Goal: Information Seeking & Learning: Check status

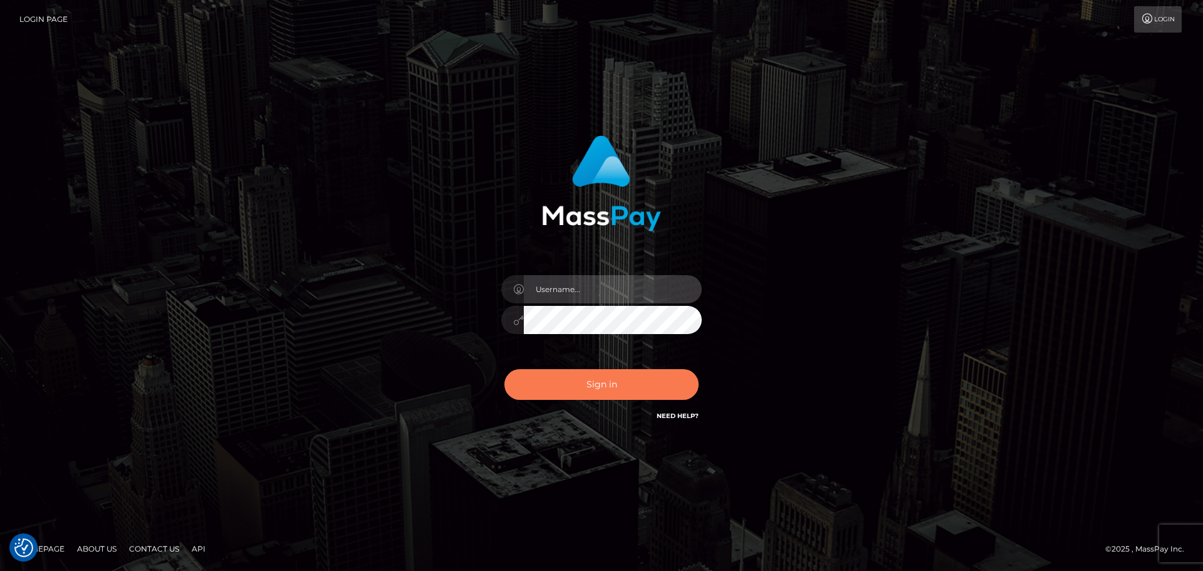
type input "[PERSON_NAME]"
click at [596, 372] on button "Sign in" at bounding box center [601, 384] width 194 height 31
type input "Yassine Slimene"
click at [607, 384] on button "Sign in" at bounding box center [601, 384] width 194 height 31
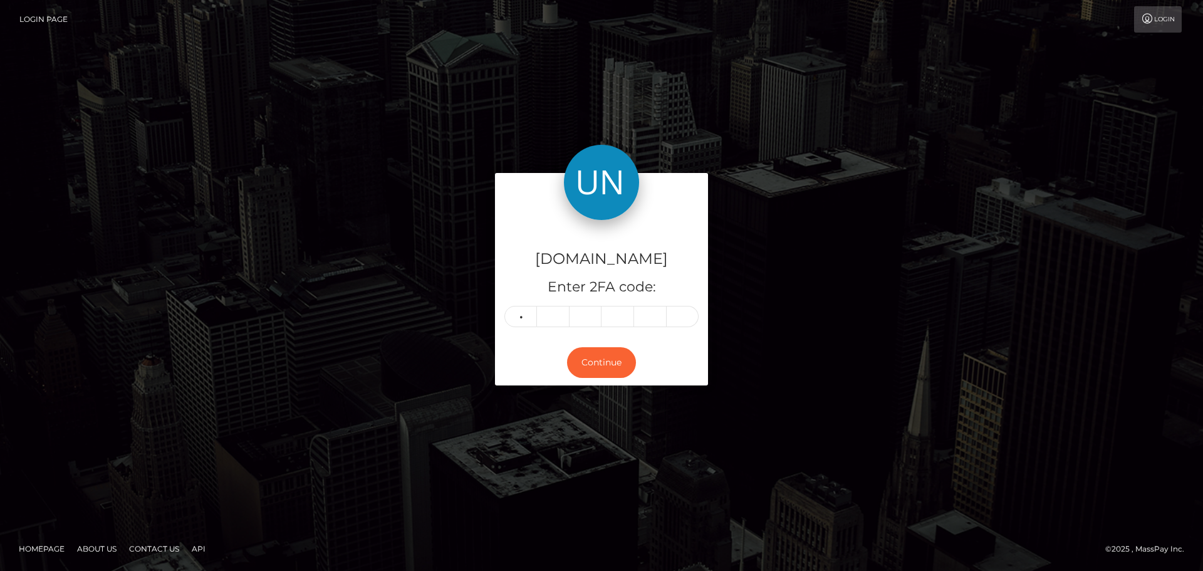
type input "2"
type input "6"
type input "3"
type input "8"
type input "7"
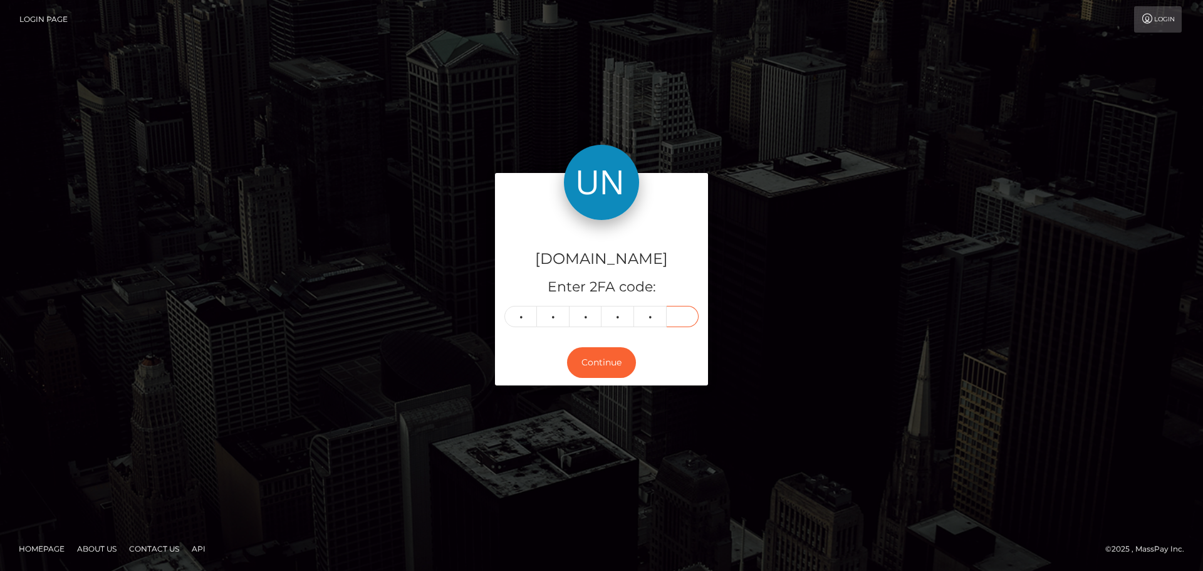
type input "9"
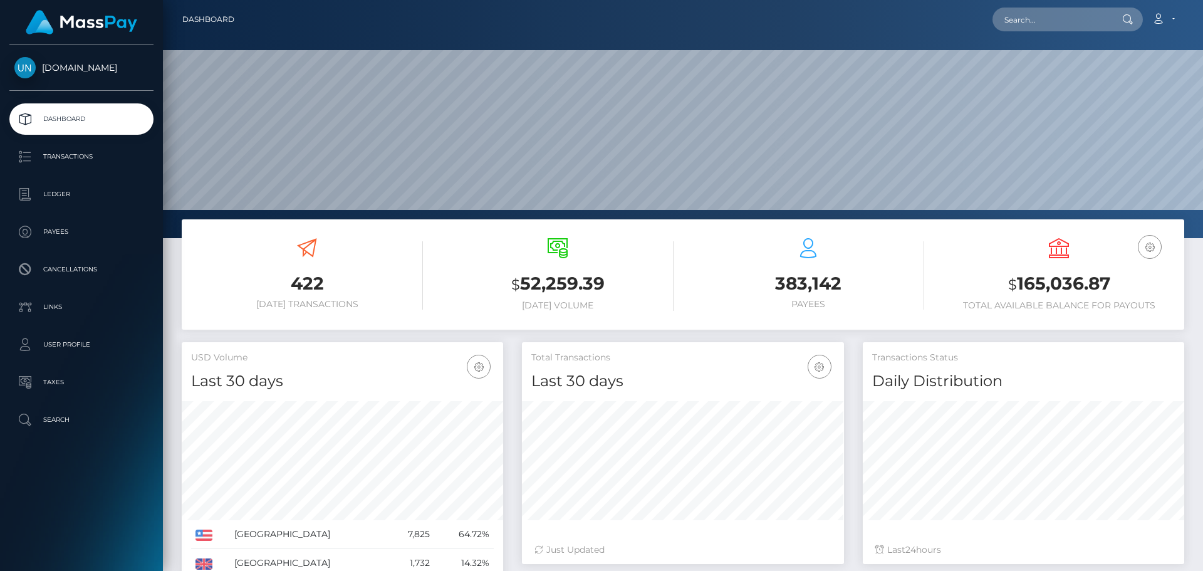
scroll to position [222, 322]
click at [1064, 19] on input "text" at bounding box center [1051, 20] width 118 height 24
paste input "tonycastiyoguermibo@gmail.com"
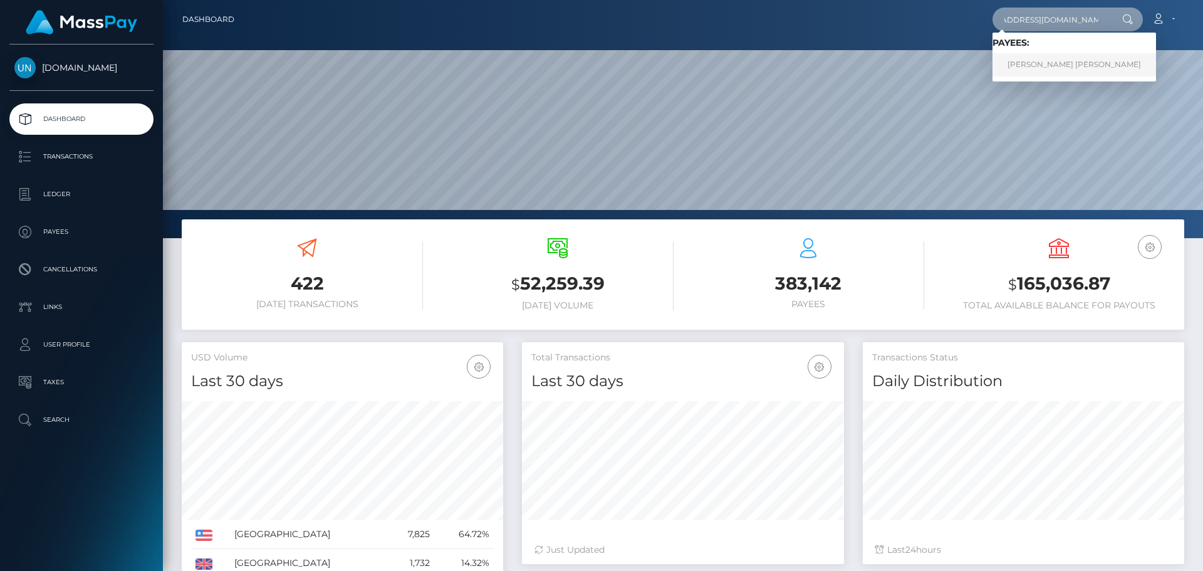
type input "tonycastiyoguermibo@gmail.com"
click at [1040, 63] on link "JUAN ESTEBAN LOPEZ ENCARNACION" at bounding box center [1073, 64] width 163 height 23
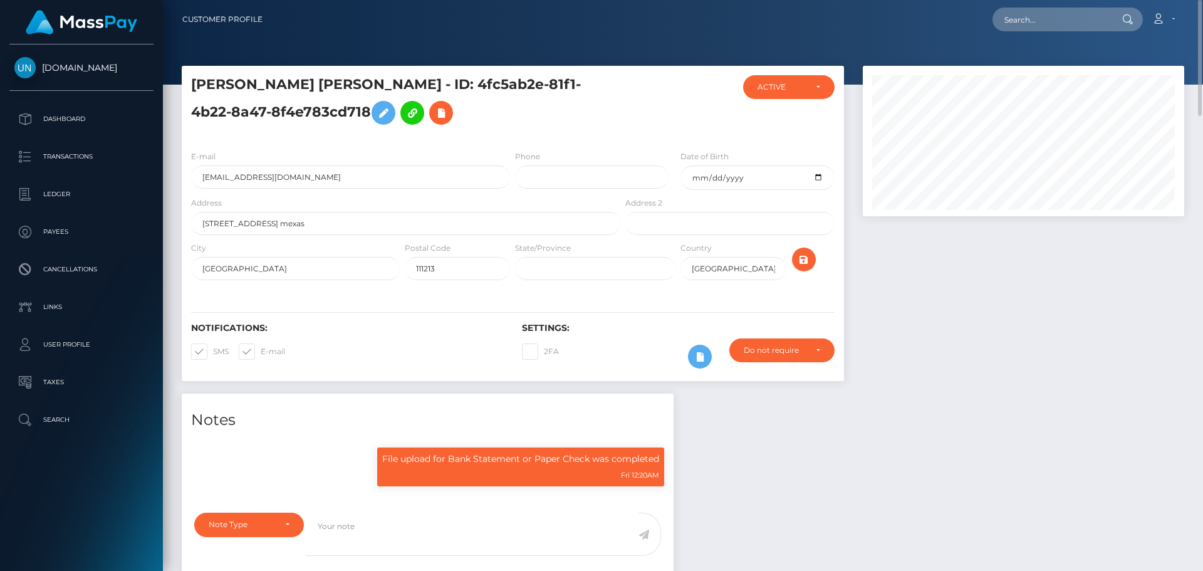
click at [1067, 33] on nav "Customer Profile Loading... Loading... Account" at bounding box center [683, 19] width 1040 height 39
click at [1064, 24] on input "text" at bounding box center [1051, 20] width 118 height 24
paste input "caicedolopezjuanmuriel@gmail.com"
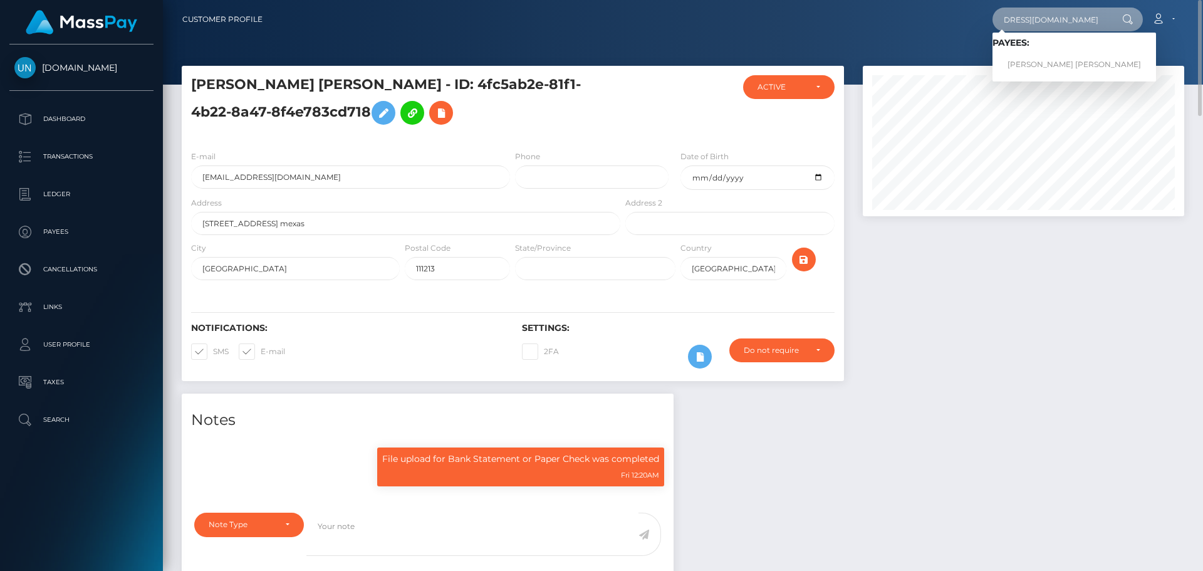
type input "caicedolopezjuanmuriel@gmail.com"
click at [1019, 61] on link "JUAN ESTEBAN LOPEZ ENCARNACION" at bounding box center [1073, 64] width 163 height 23
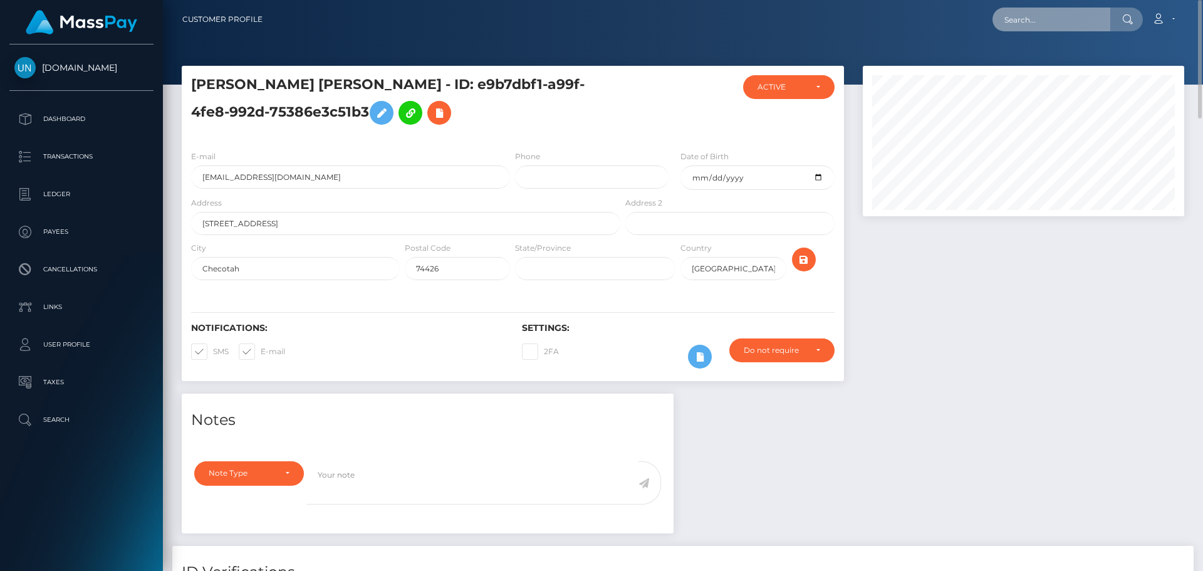
click at [1074, 23] on input "text" at bounding box center [1051, 20] width 118 height 24
paste input "[EMAIL_ADDRESS][DOMAIN_NAME]"
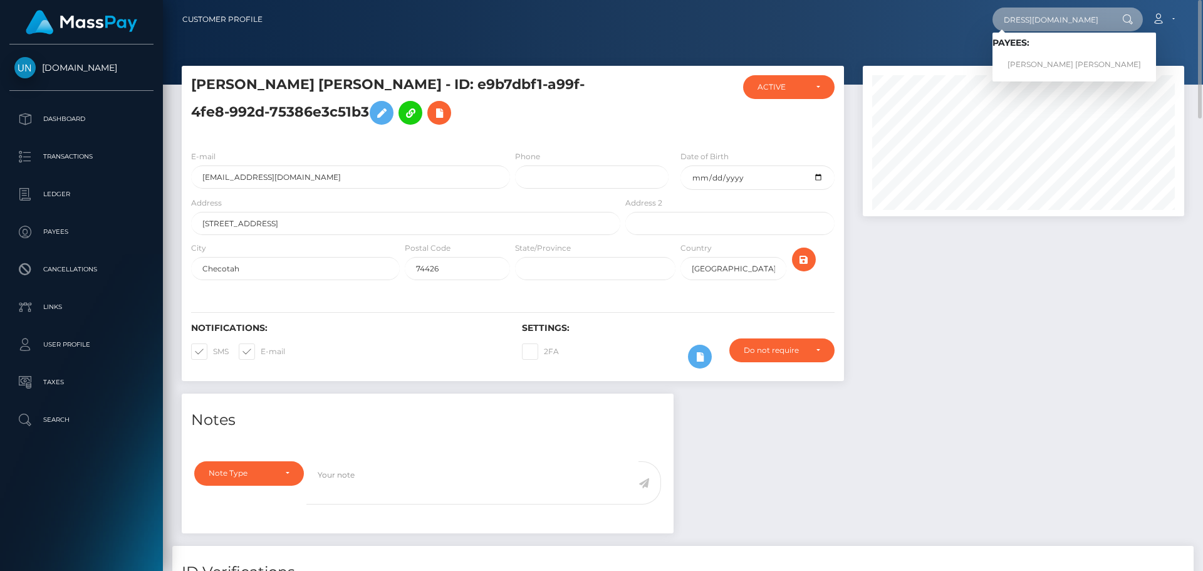
type input "rx7sv4kvfm@privaterelay.appleid.com"
click at [1051, 63] on link "YEIMI MARISELA MILLA LOPEZ" at bounding box center [1073, 64] width 163 height 23
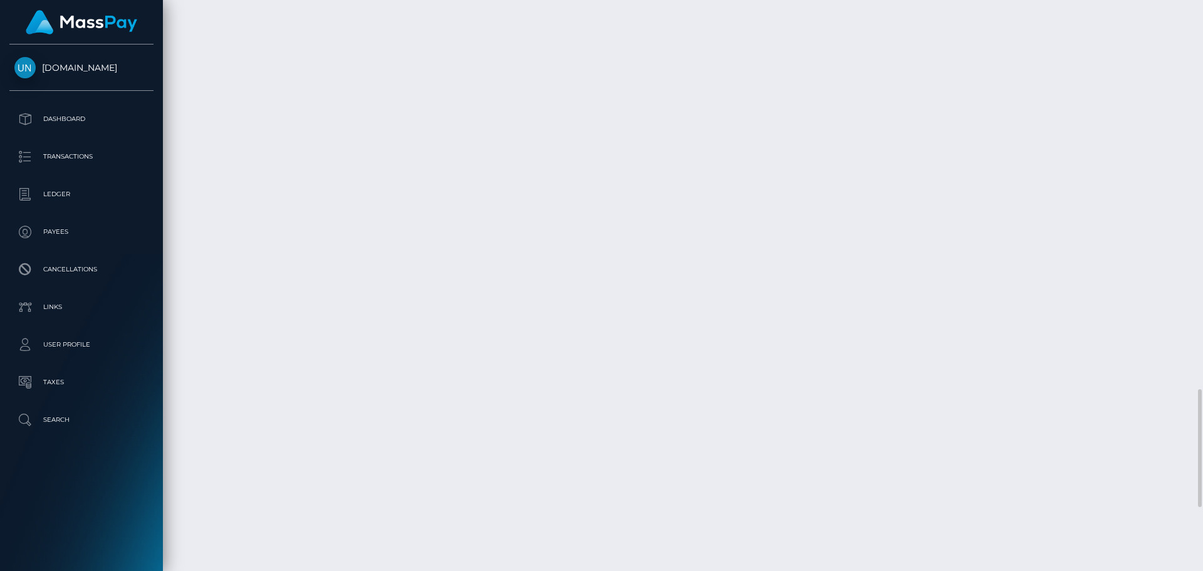
scroll to position [2130, 0]
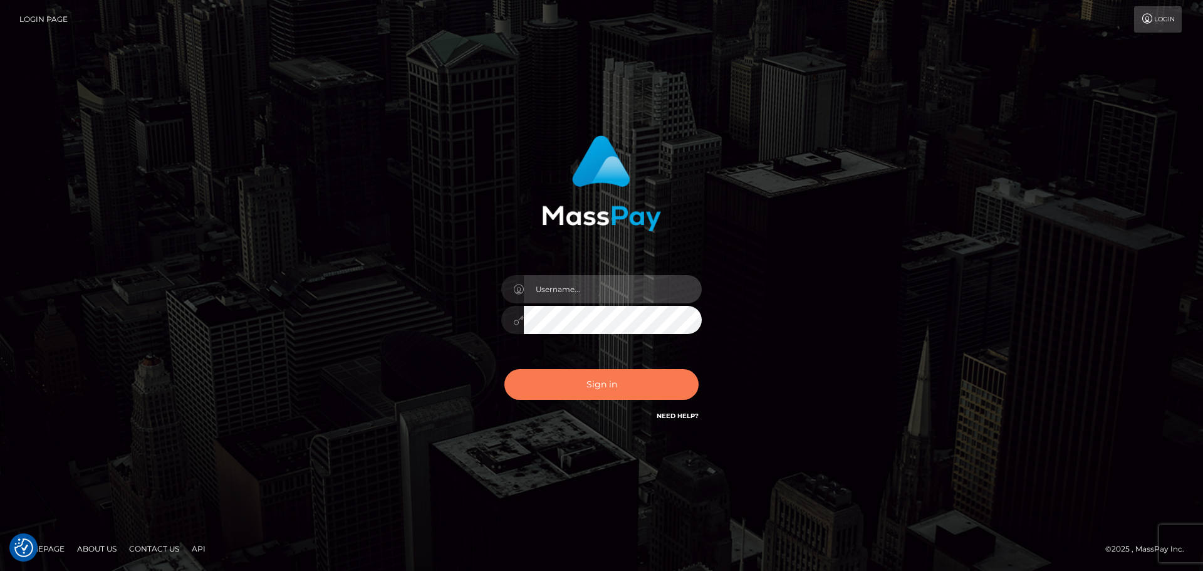
type input "[PERSON_NAME]"
click at [575, 394] on button "Sign in" at bounding box center [601, 384] width 194 height 31
type input "[PERSON_NAME]"
click at [573, 378] on button "Sign in" at bounding box center [601, 384] width 194 height 31
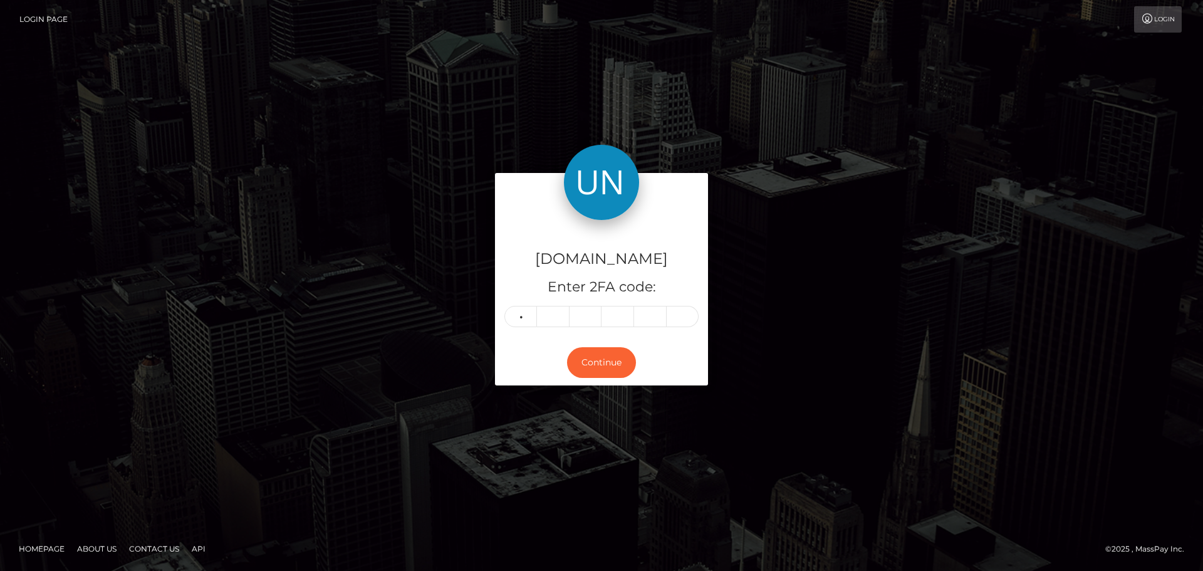
type input "1"
type input "4"
type input "6"
type input "7"
type input "0"
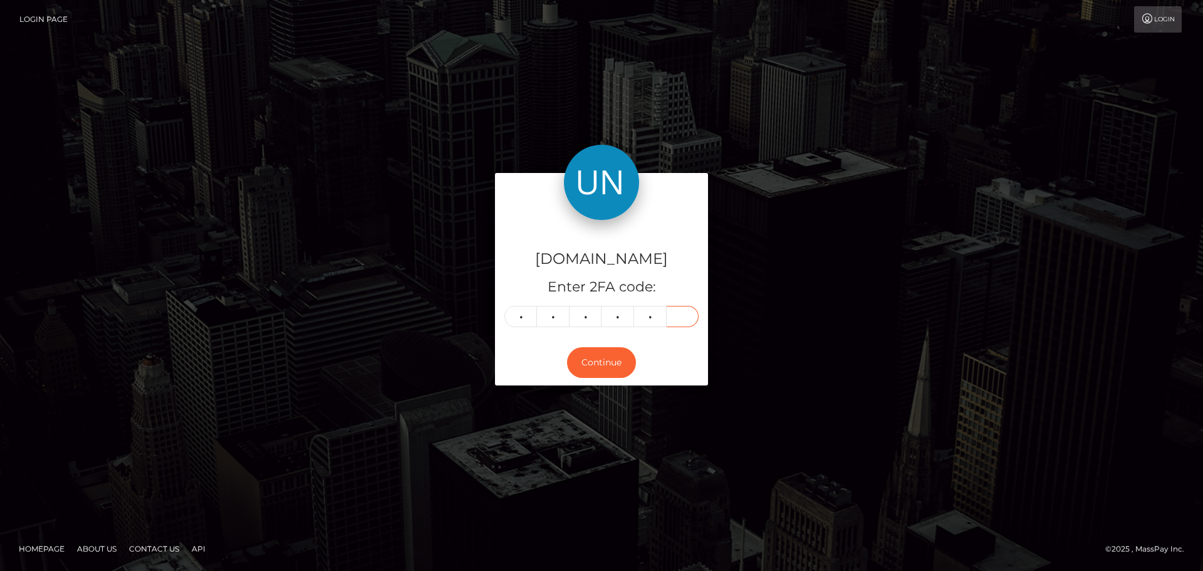
type input "1"
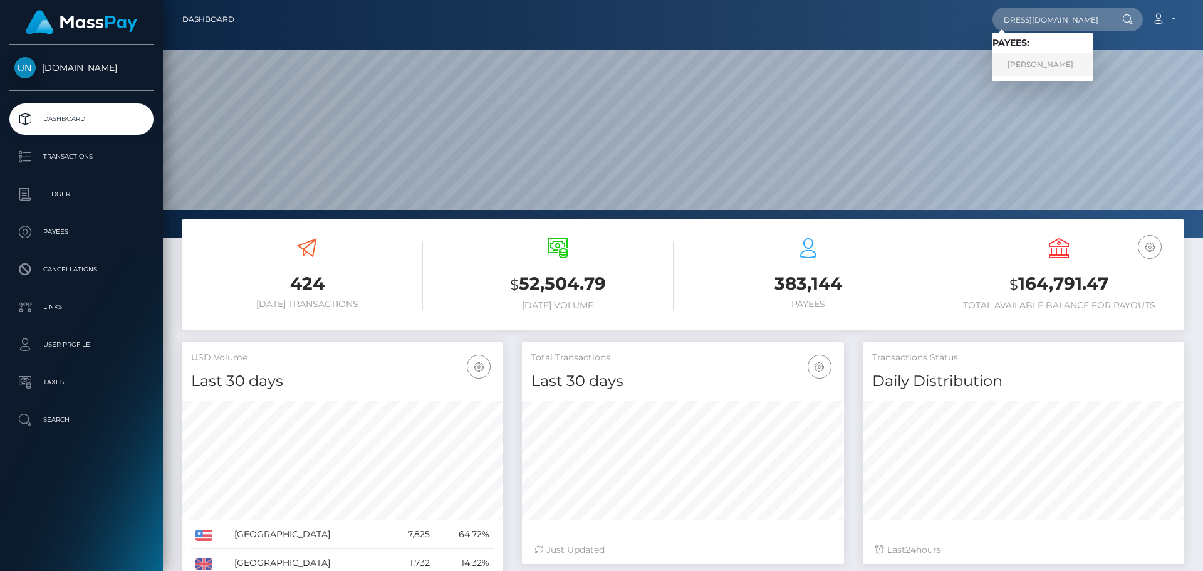
type input "[EMAIL_ADDRESS][DOMAIN_NAME]"
click at [1030, 60] on link "[PERSON_NAME]" at bounding box center [1042, 64] width 100 height 23
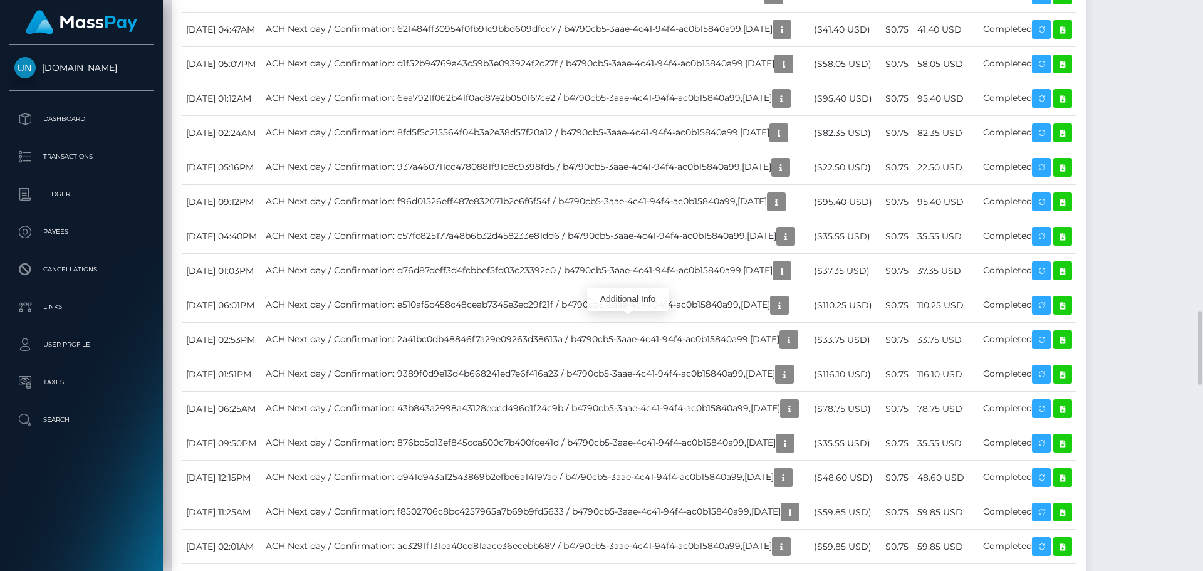
scroll to position [150, 322]
click at [1202, 6] on div at bounding box center [1197, 285] width 9 height 571
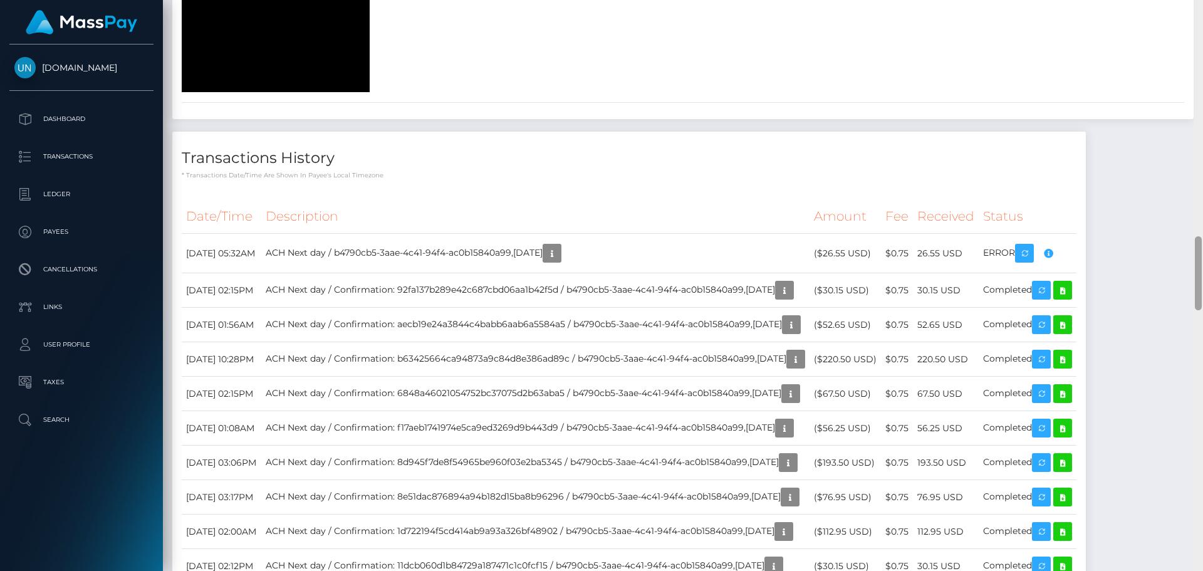
click at [1202, 5] on div at bounding box center [1197, 285] width 9 height 571
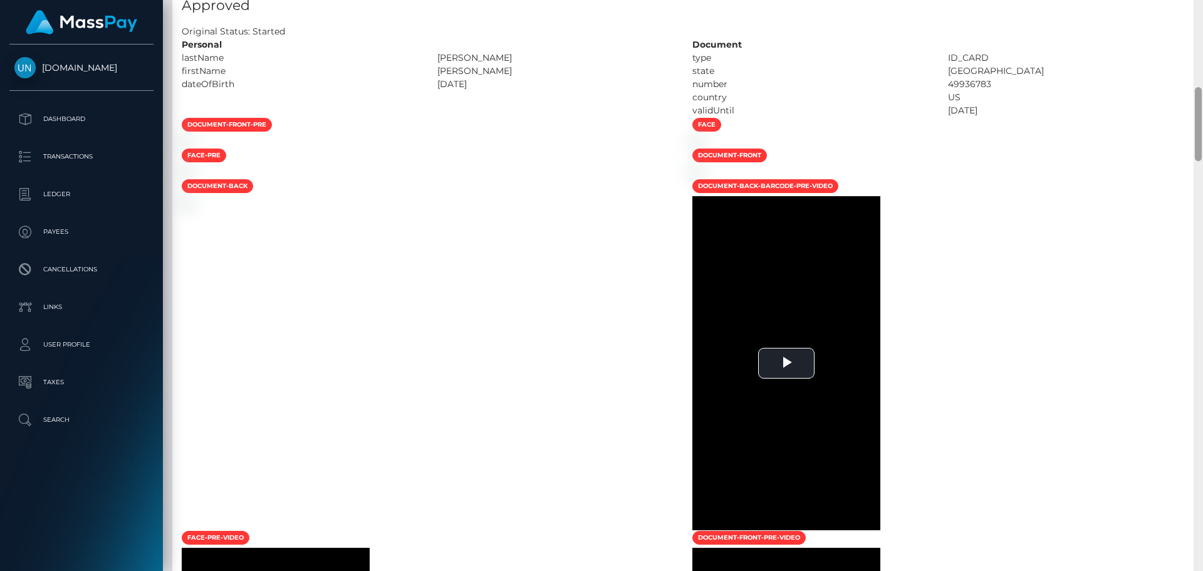
click at [1202, 6] on div at bounding box center [1197, 285] width 9 height 571
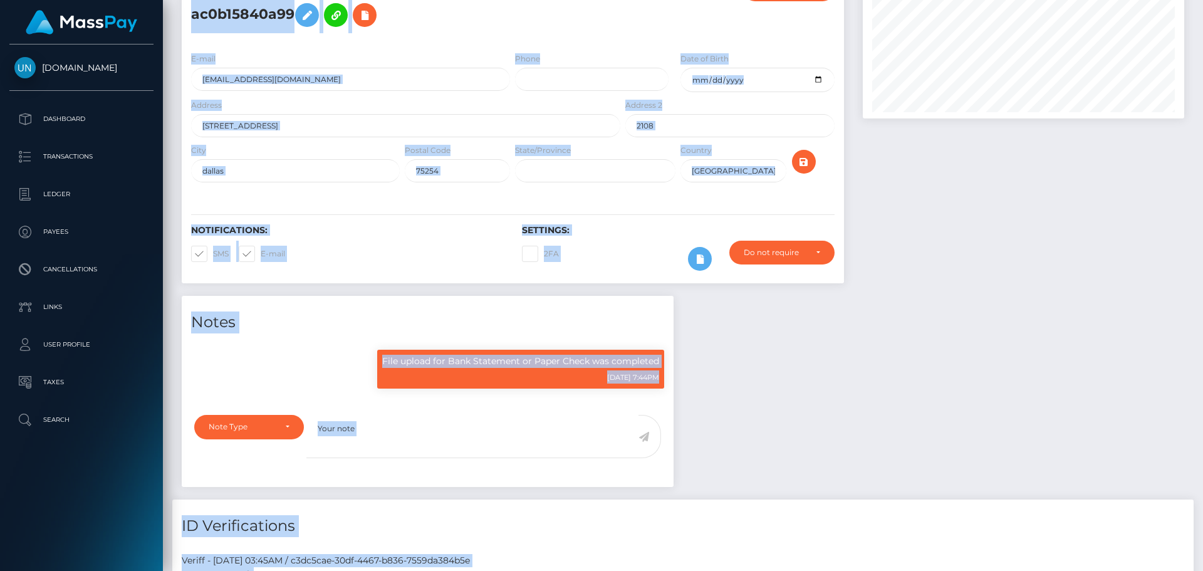
drag, startPoint x: 1202, startPoint y: 6, endPoint x: 1084, endPoint y: 27, distance: 120.3
click at [1201, 8] on div "Customer Profile Loading... Loading..." at bounding box center [683, 285] width 1040 height 571
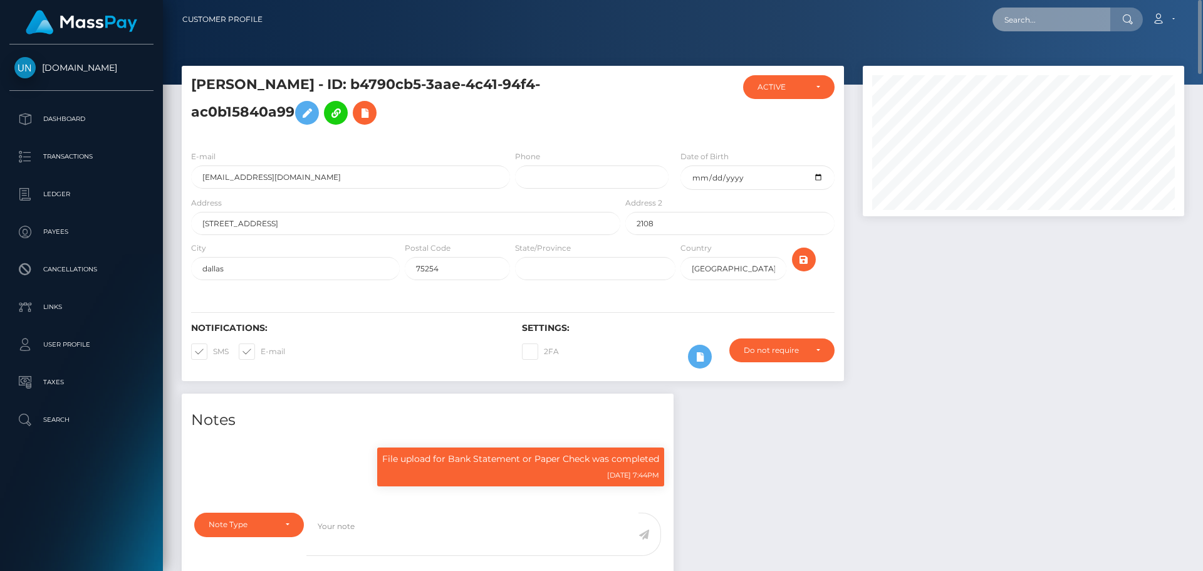
click at [1025, 15] on input "text" at bounding box center [1051, 20] width 118 height 24
paste input "yann.meresse13@gmail.com"
type input "yann.meresse13@gmail.com"
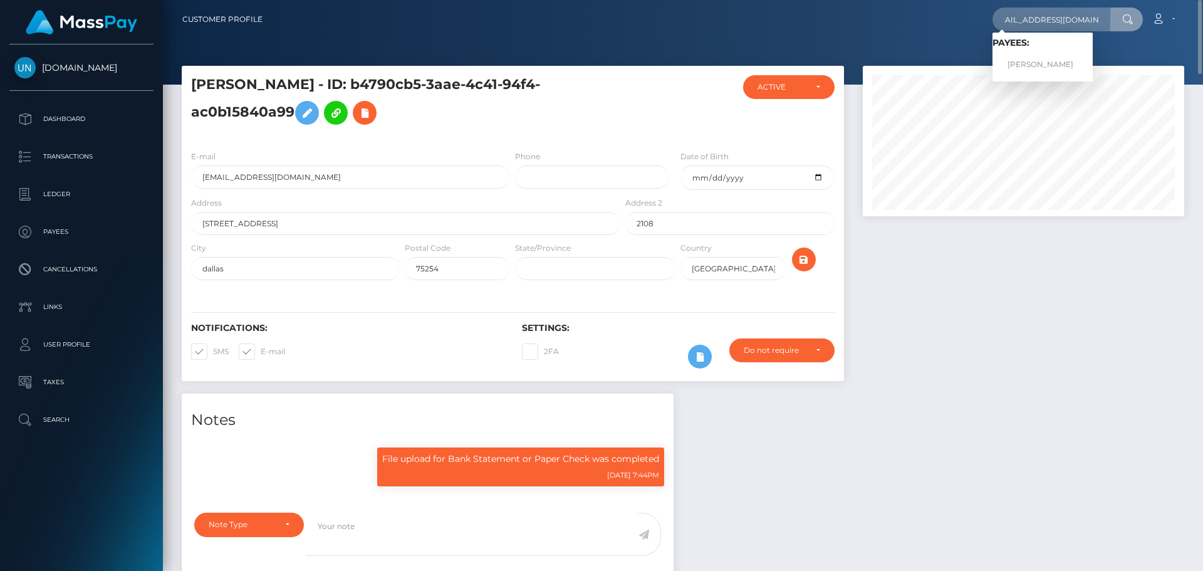
drag, startPoint x: 1039, startPoint y: 39, endPoint x: 1041, endPoint y: 70, distance: 30.2
click at [1040, 43] on h6 "Payees:" at bounding box center [1042, 43] width 100 height 11
click at [1041, 70] on div at bounding box center [1023, 141] width 321 height 150
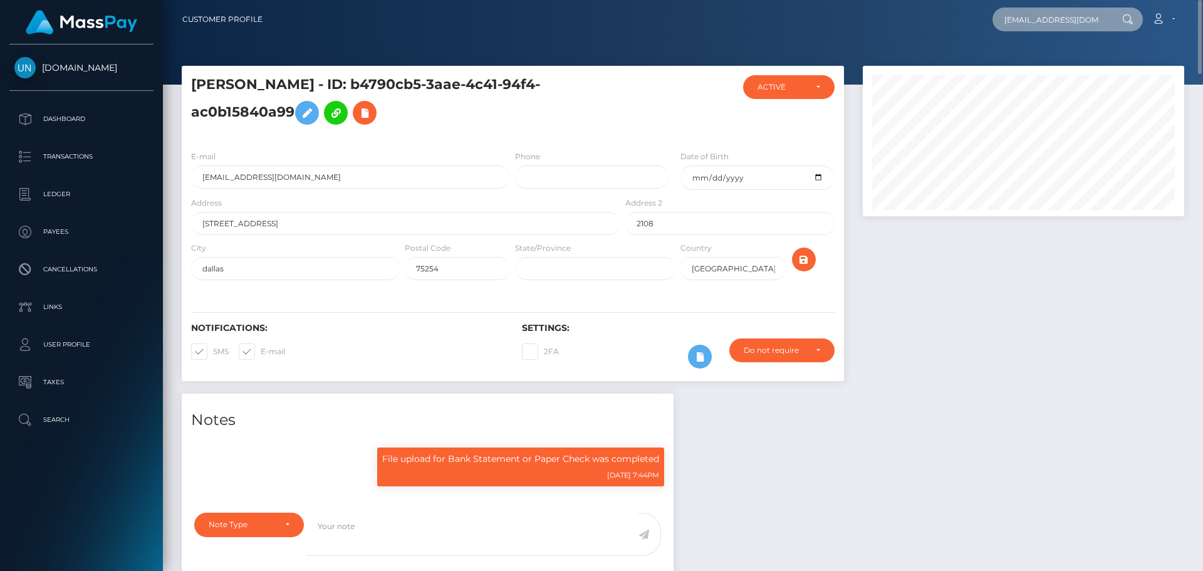
click at [1045, 29] on input "yann.meresse13@gmail.com" at bounding box center [1051, 20] width 118 height 24
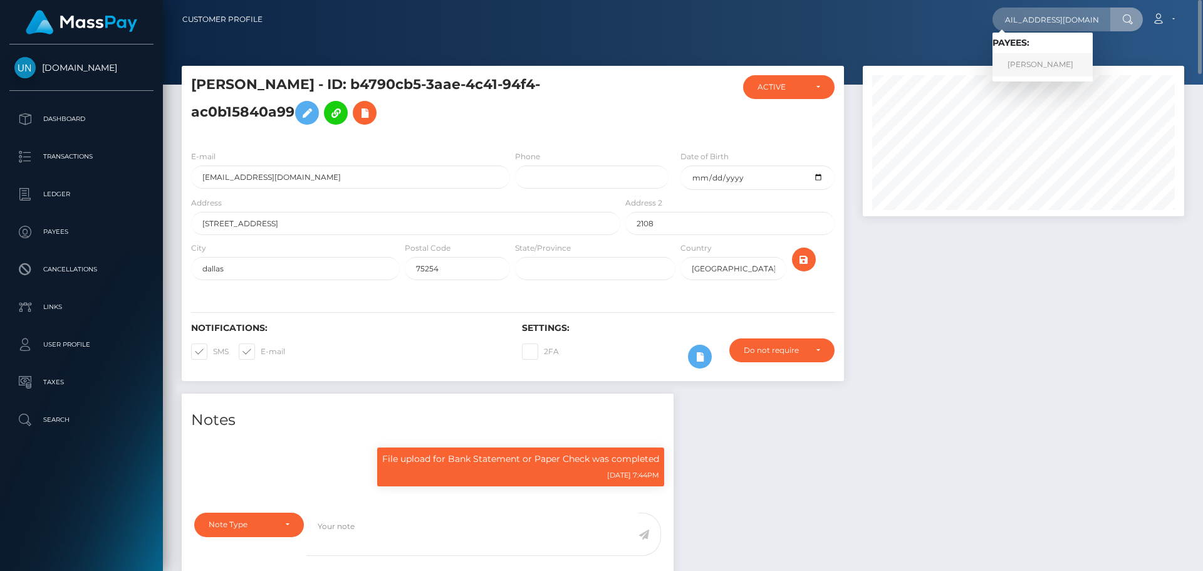
click at [1045, 66] on link "MARGAUX AXELLE LAKHOUA METNANI" at bounding box center [1042, 64] width 100 height 23
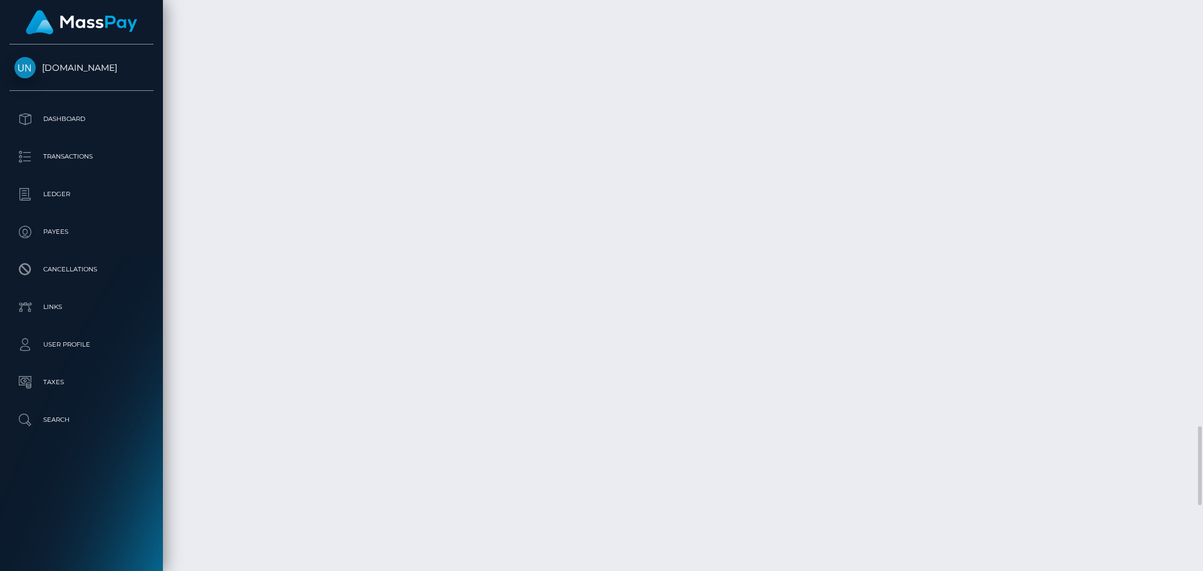
scroll to position [150, 322]
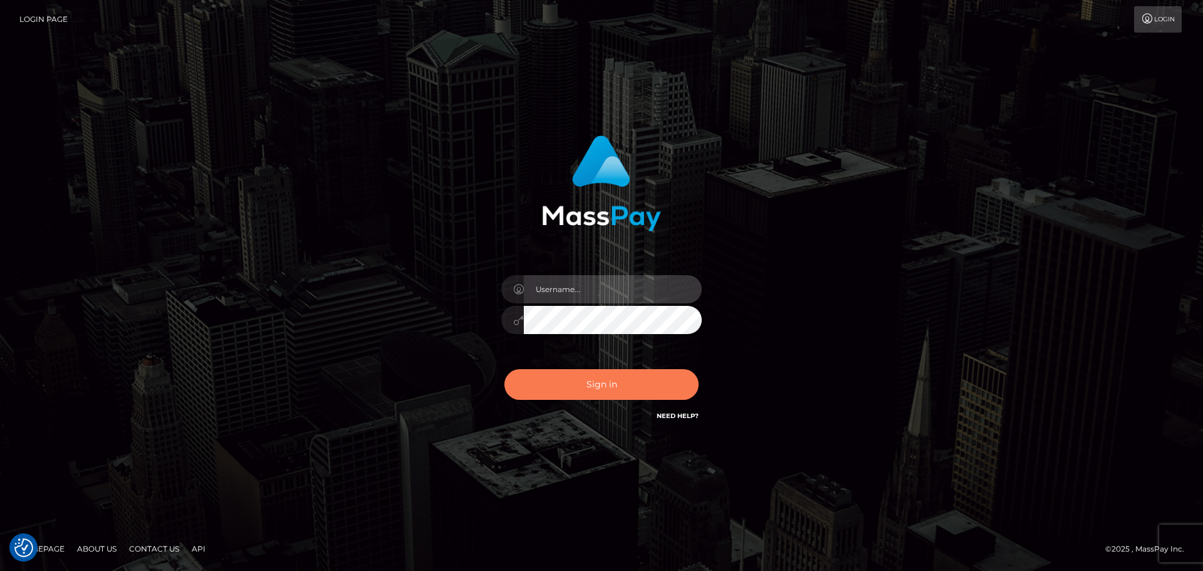
type input "Yassine Slimene"
click at [587, 374] on button "Sign in" at bounding box center [601, 384] width 194 height 31
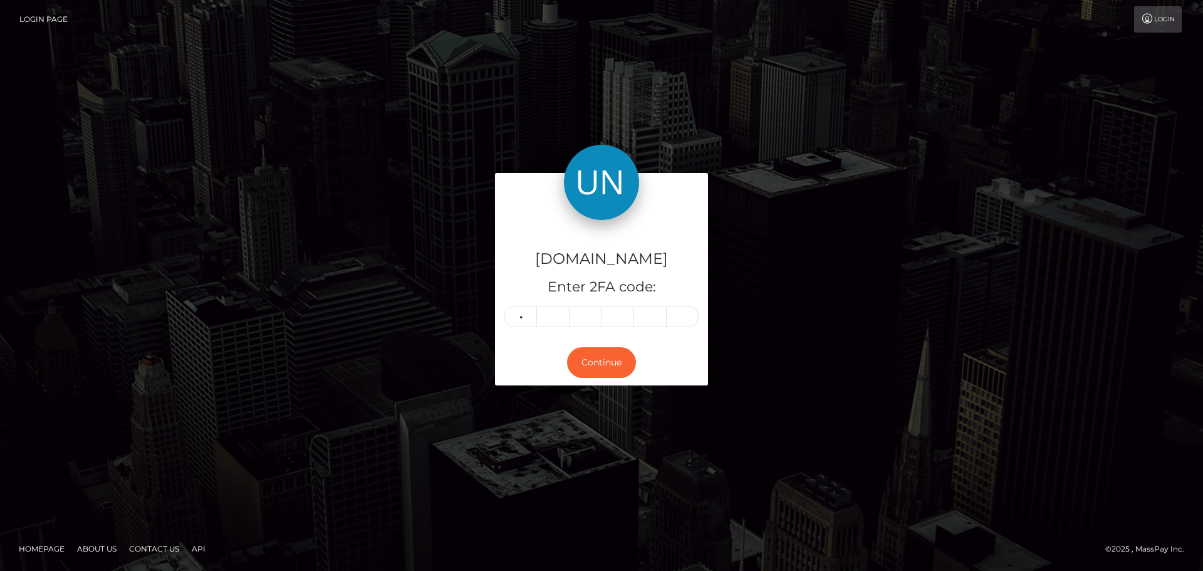
type input "6"
type input "4"
type input "5"
type input "2"
type input "7"
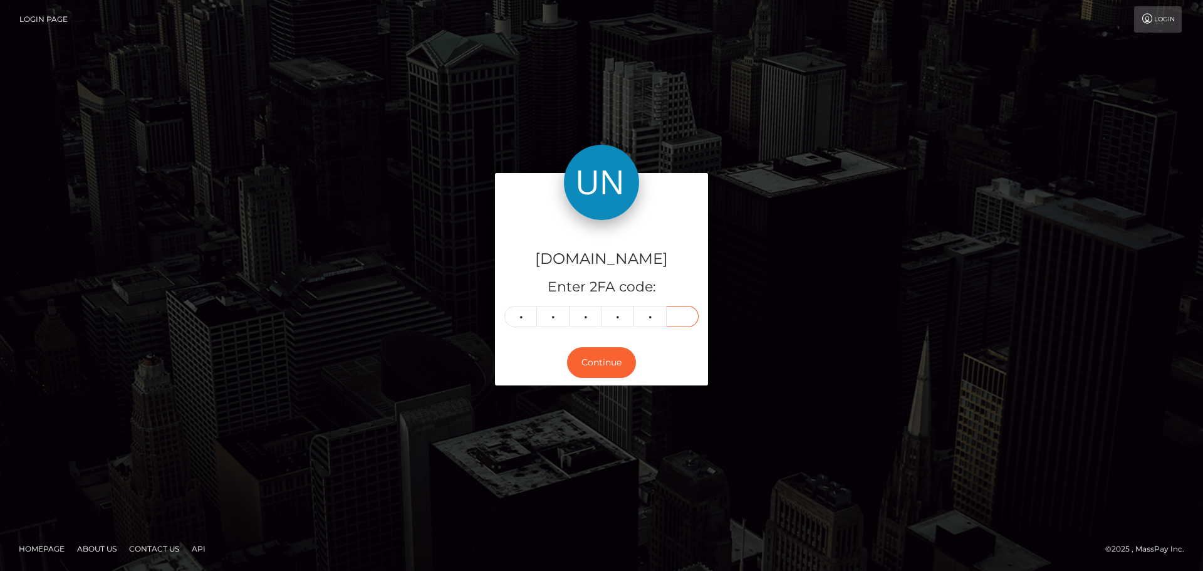
type input "0"
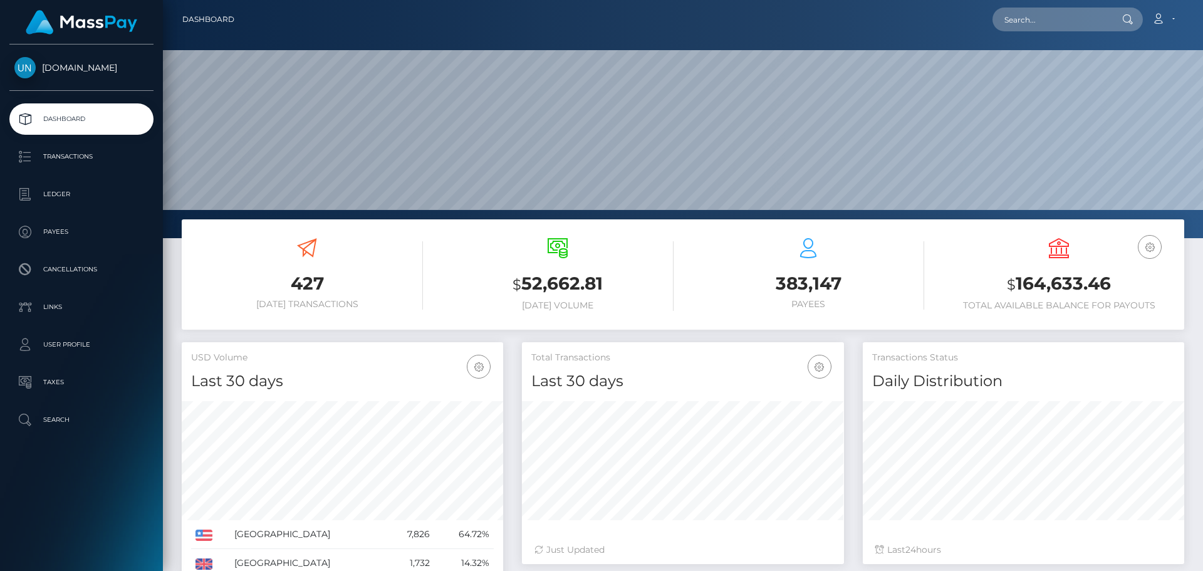
scroll to position [222, 322]
click at [1013, 27] on input "text" at bounding box center [1051, 20] width 118 height 24
paste input "abigailxsalinas@gmail.com"
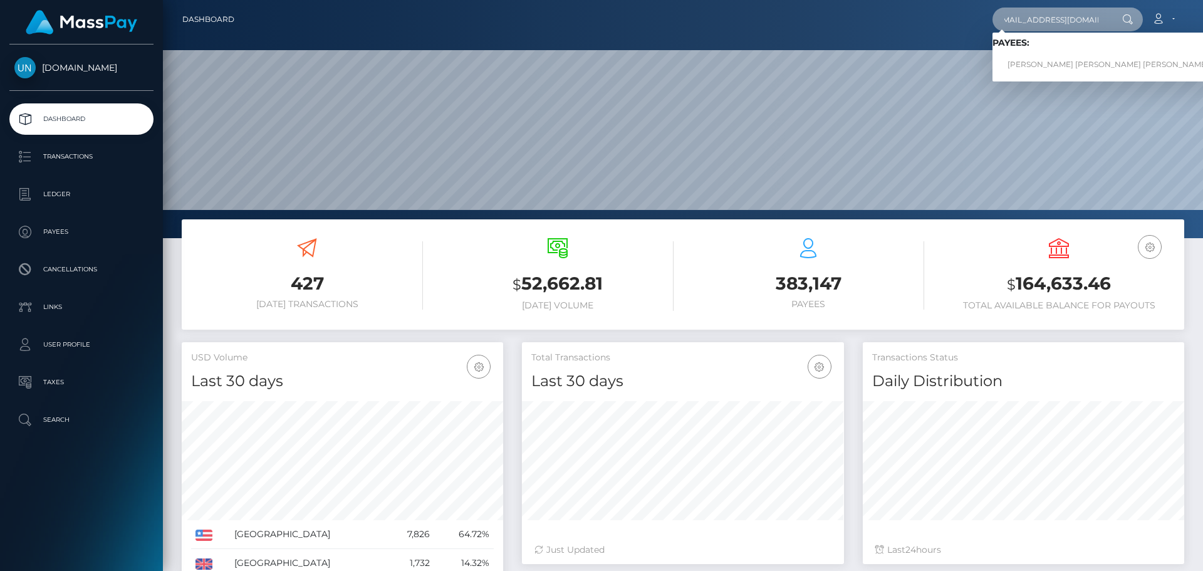
type input "abigailxsalinas@gmail.com"
drag, startPoint x: 1015, startPoint y: 63, endPoint x: 1027, endPoint y: 73, distance: 16.0
click at [1027, 73] on link "ABIGAIL MADELYN SALINAS ZEBALLOS" at bounding box center [1107, 64] width 231 height 23
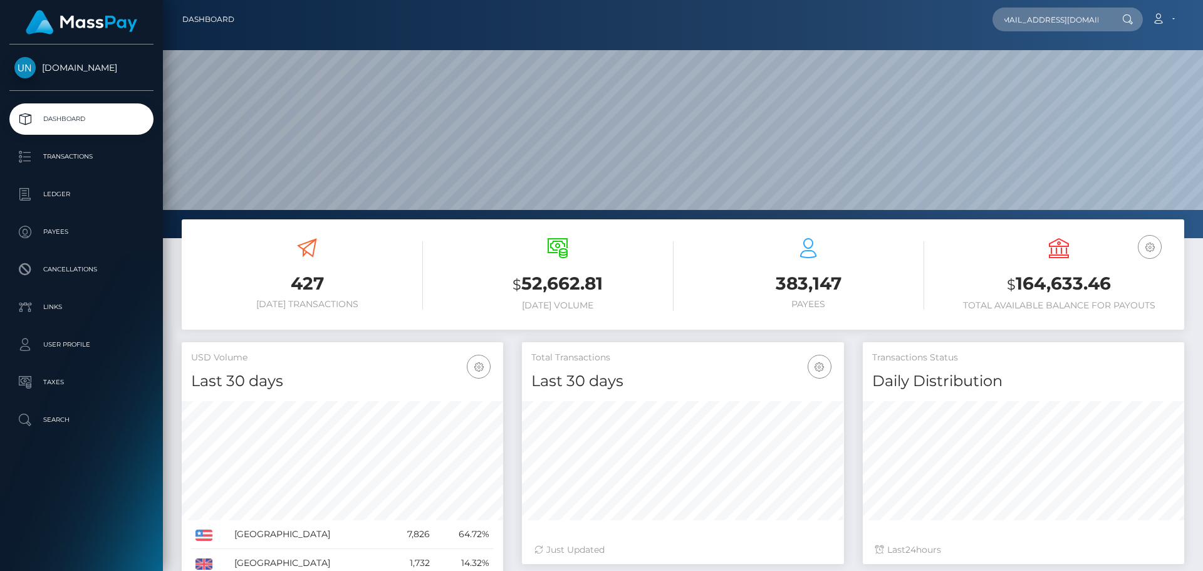
scroll to position [0, 0]
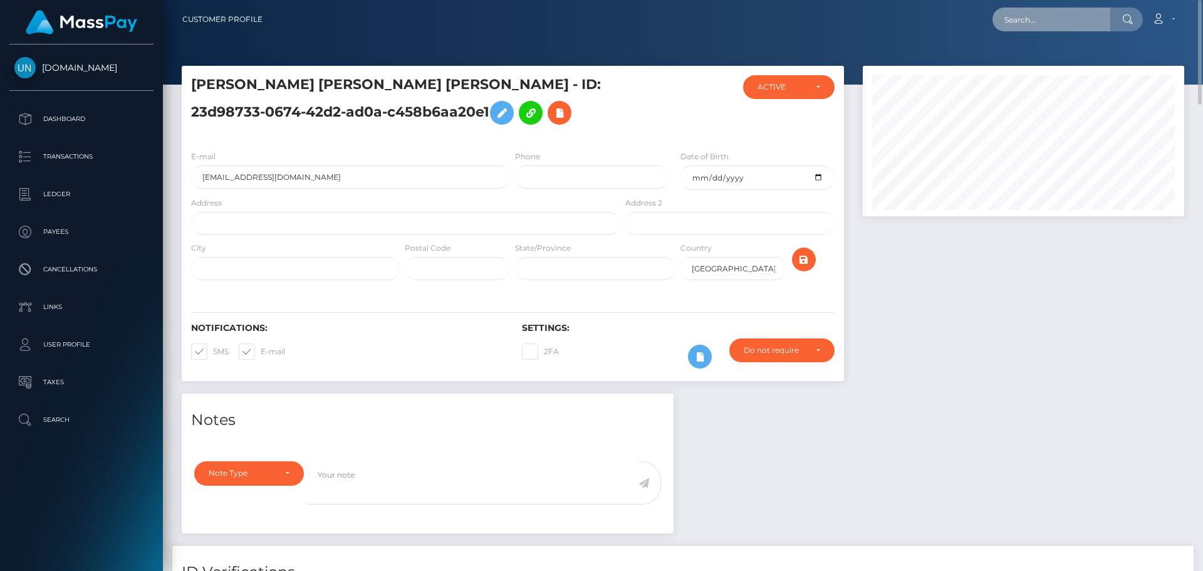
click at [1059, 19] on input "text" at bounding box center [1051, 20] width 118 height 24
paste input "6t9fy8258v@privaterelay.appleid.com"
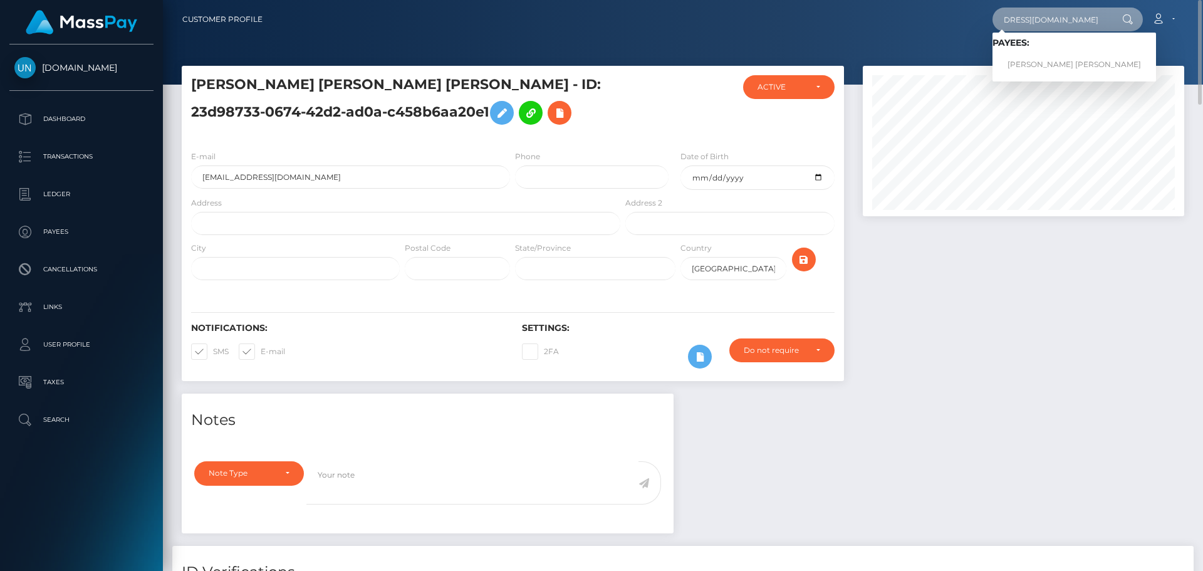
type input "6t9fy8258v@privaterelay.appleid.com"
click at [1055, 74] on link "Abigail Salinas Zeballos" at bounding box center [1073, 64] width 163 height 23
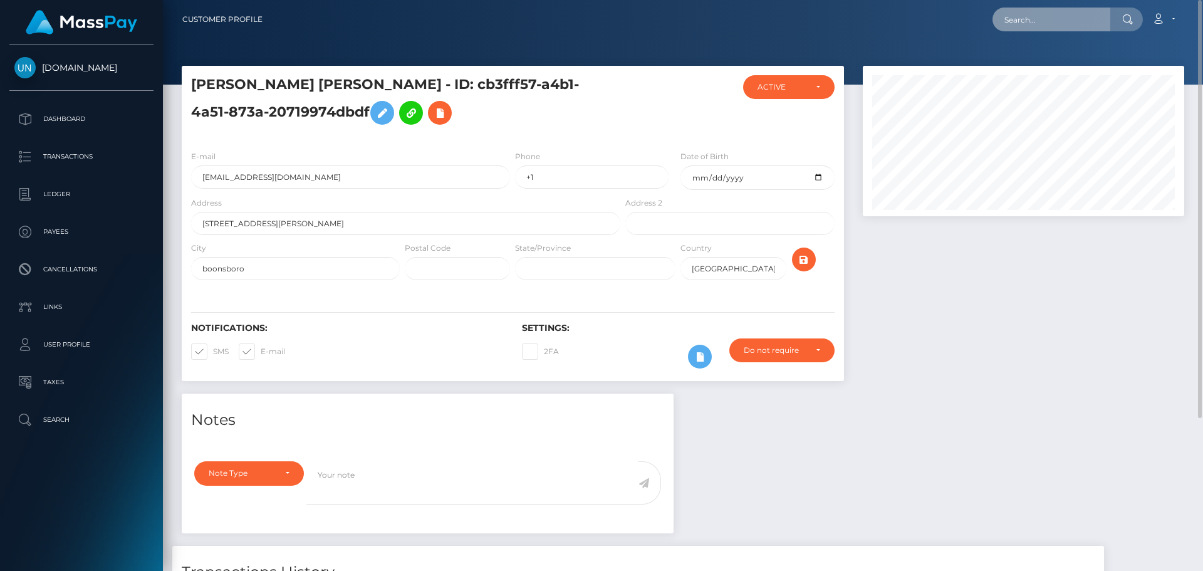
click at [1063, 20] on input "text" at bounding box center [1051, 20] width 118 height 24
paste input "[EMAIL_ADDRESS][DOMAIN_NAME]"
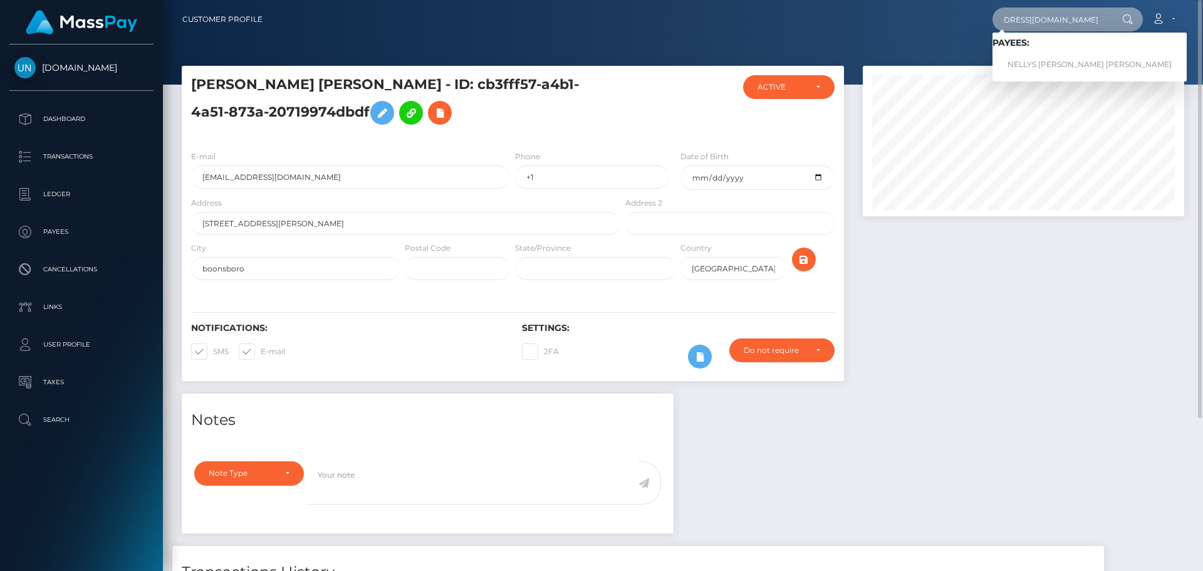
type input "[EMAIL_ADDRESS][DOMAIN_NAME]"
click at [1049, 71] on link "NELLYS [PERSON_NAME] [PERSON_NAME]" at bounding box center [1089, 64] width 194 height 23
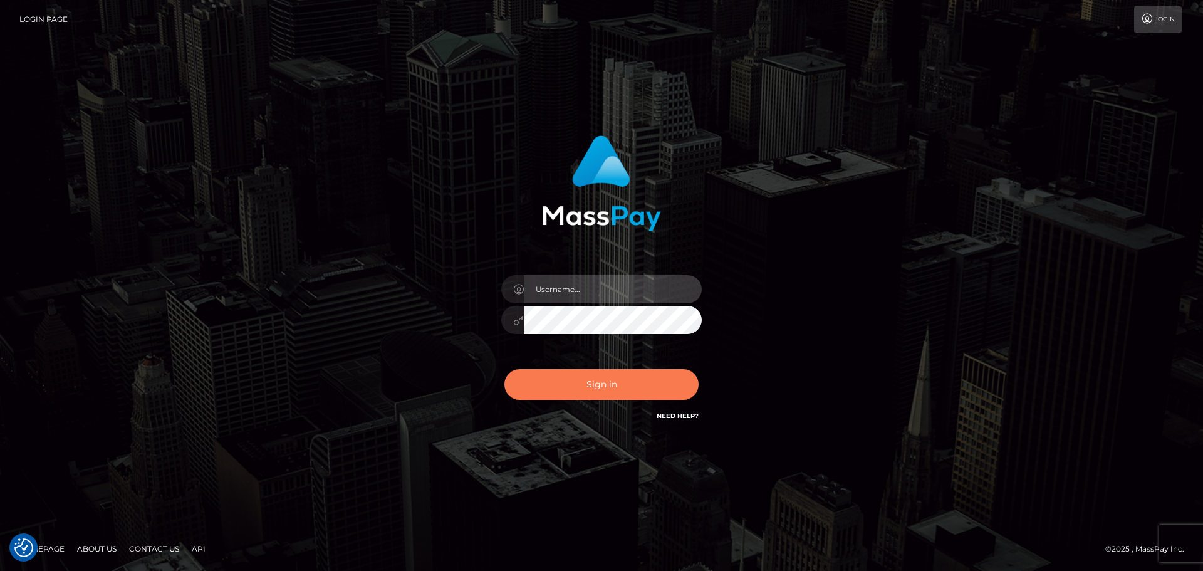
type input "Yassine Slimene"
click at [562, 383] on button "Sign in" at bounding box center [601, 384] width 194 height 31
type input "Yassine Slimene"
drag, startPoint x: 566, startPoint y: 400, endPoint x: 572, endPoint y: 397, distance: 6.4
click at [568, 398] on div "Sign in Need Help?" at bounding box center [601, 389] width 219 height 56
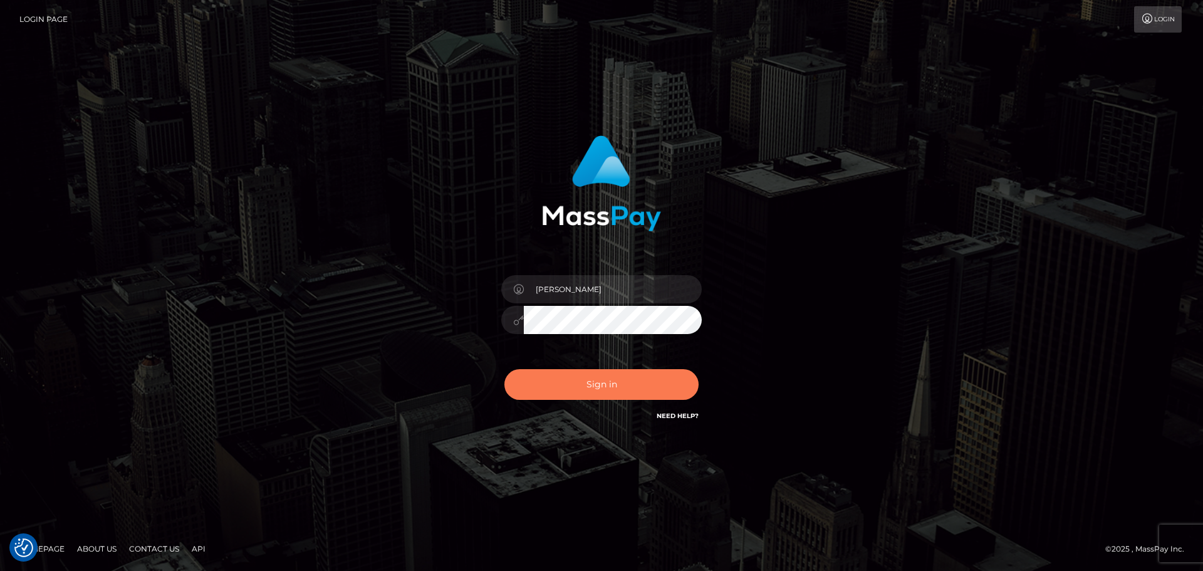
click at [571, 397] on button "Sign in" at bounding box center [601, 384] width 194 height 31
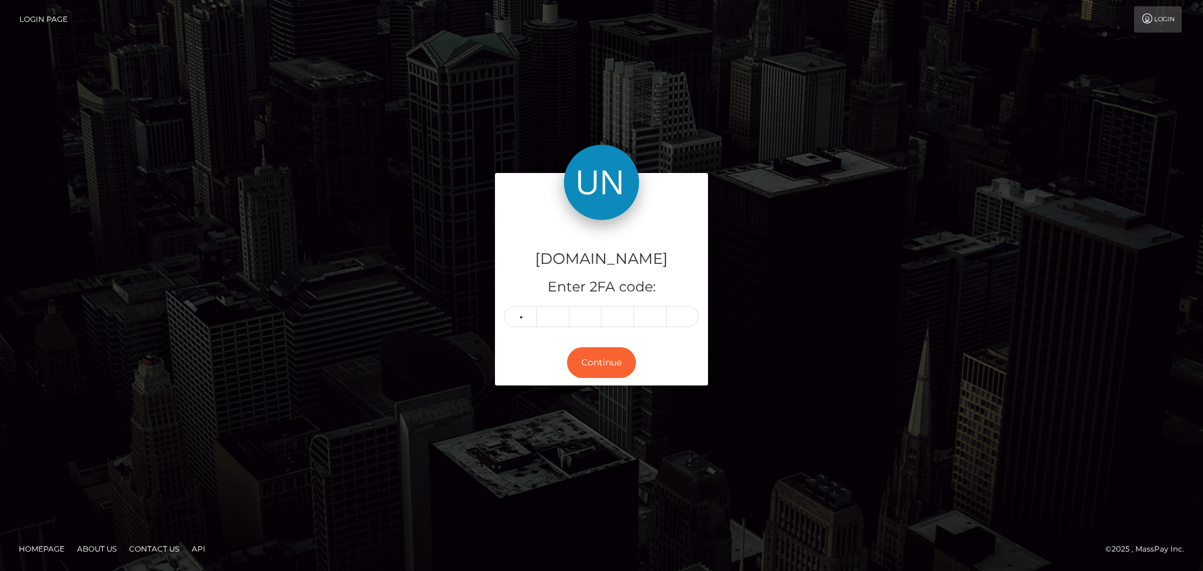
type input "5"
type input "1"
type input "0"
type input "4"
type input "6"
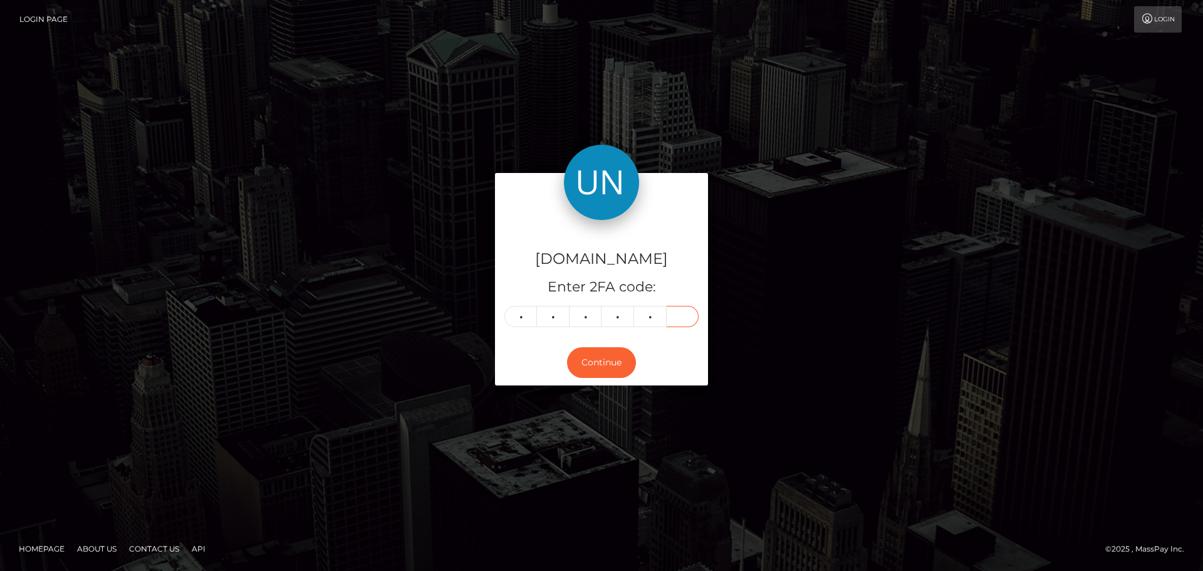
type input "6"
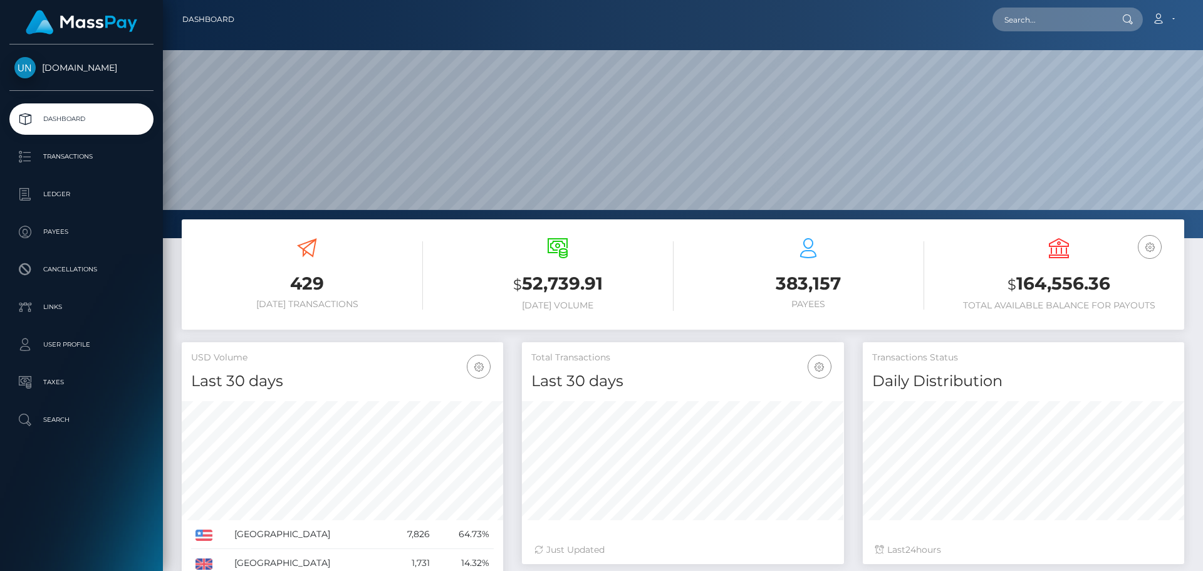
scroll to position [222, 322]
click at [1083, 9] on input "text" at bounding box center [1051, 20] width 118 height 24
paste input "https://unlockt.me/v/d5a02ea79d"
type input "https://unlockt.me/v/d5a02ea79d"
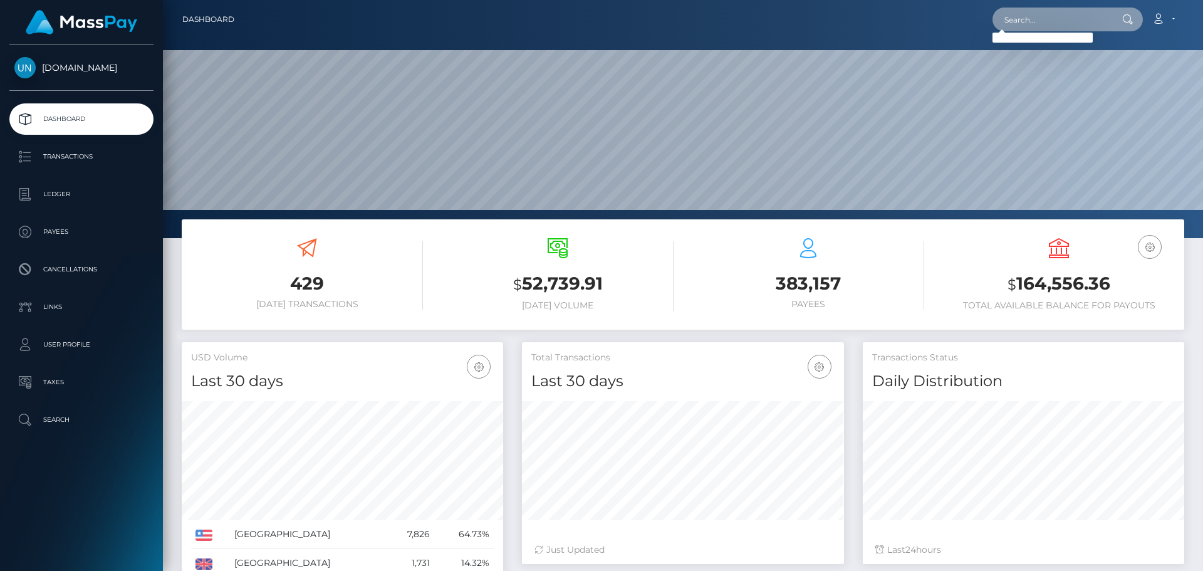
paste input "lexielola8@icloud.com"
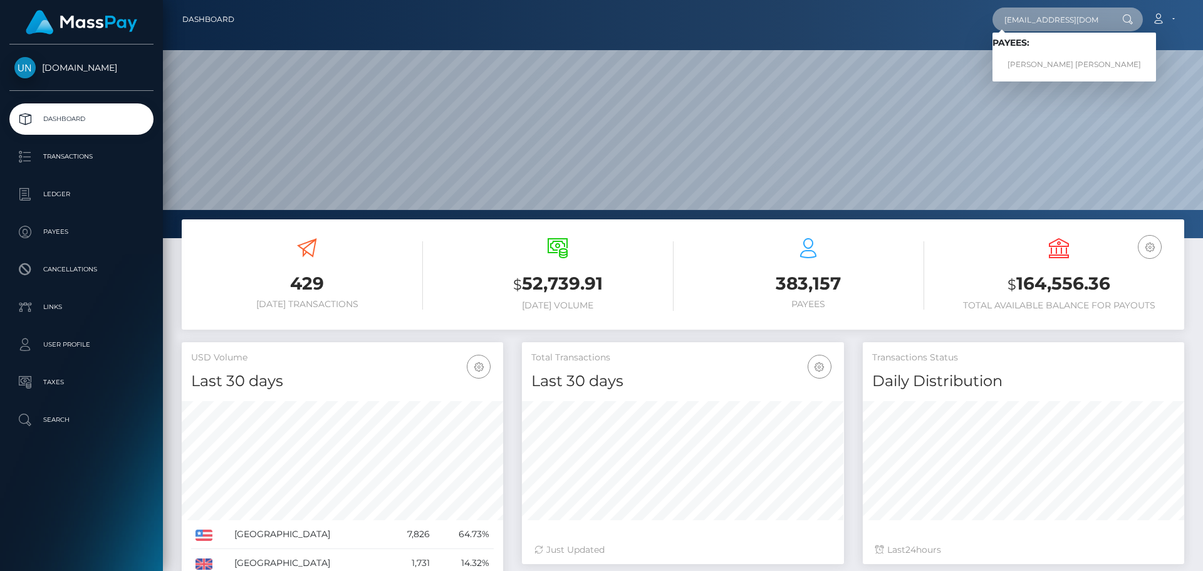
type input "lexielola8@icloud.com"
click at [1044, 67] on link "LEXIE LOLA SANDERSON" at bounding box center [1073, 64] width 163 height 23
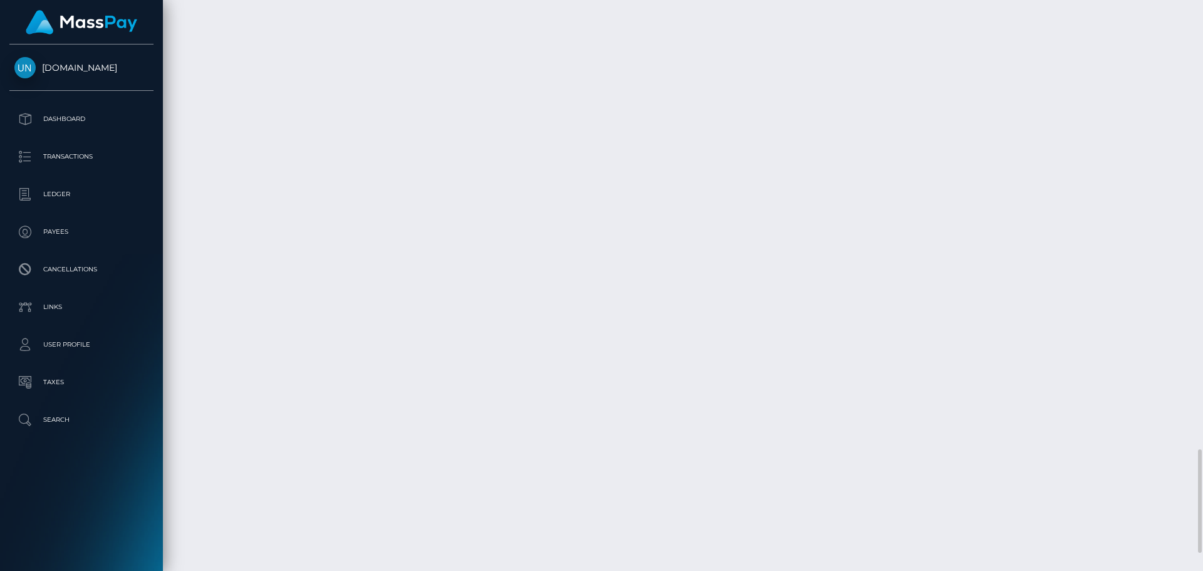
scroll to position [2318, 0]
click at [1202, 26] on div at bounding box center [1197, 285] width 9 height 571
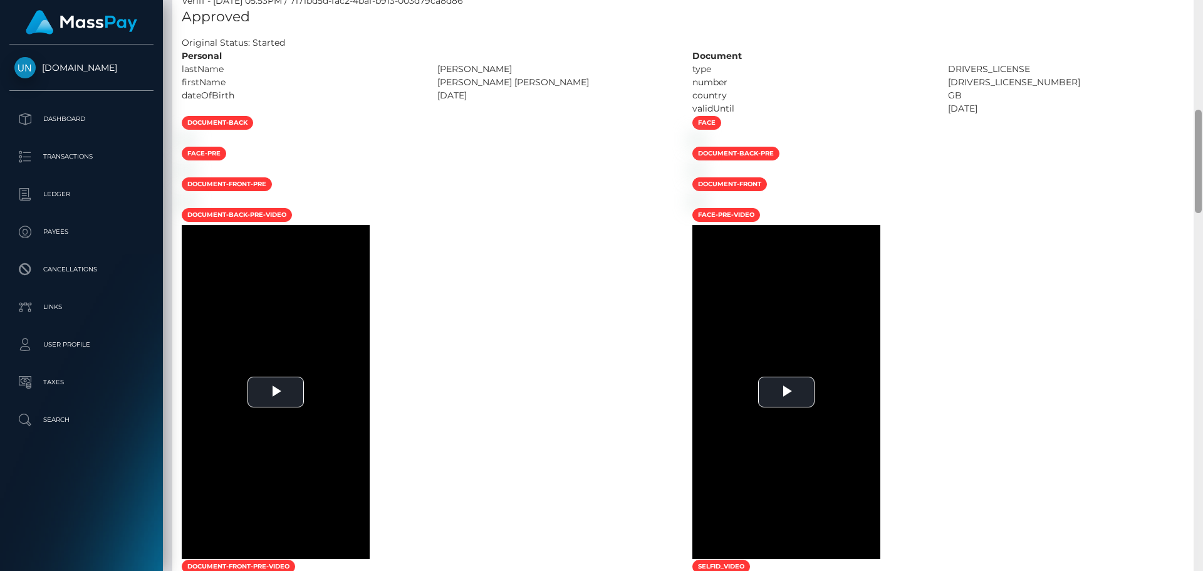
click at [1202, 26] on div at bounding box center [1197, 285] width 9 height 571
click at [1202, 23] on div at bounding box center [1197, 285] width 9 height 571
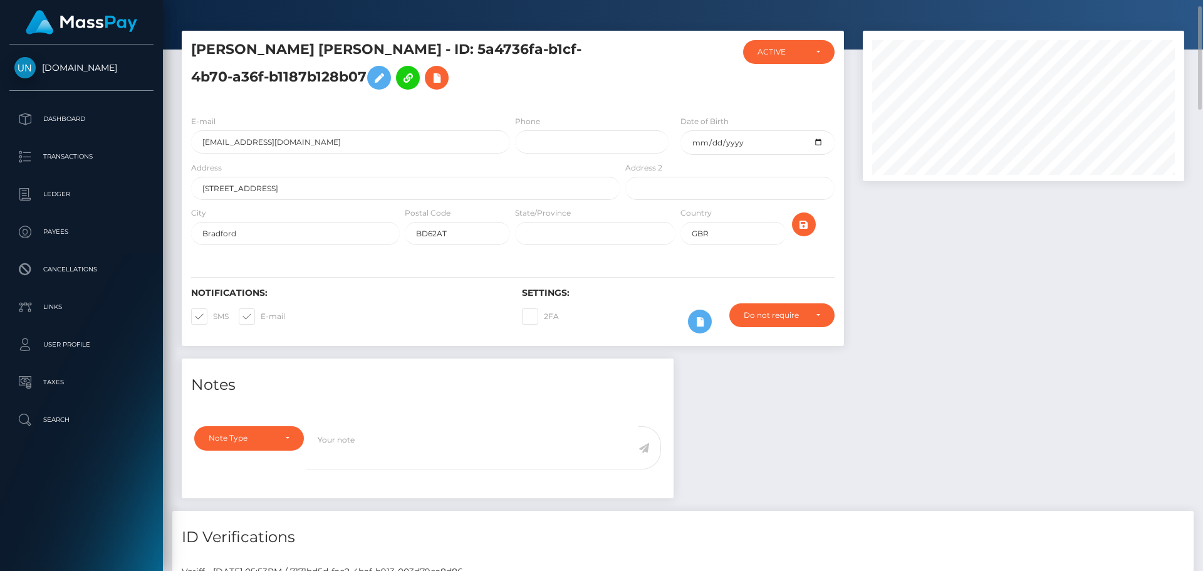
scroll to position [0, 0]
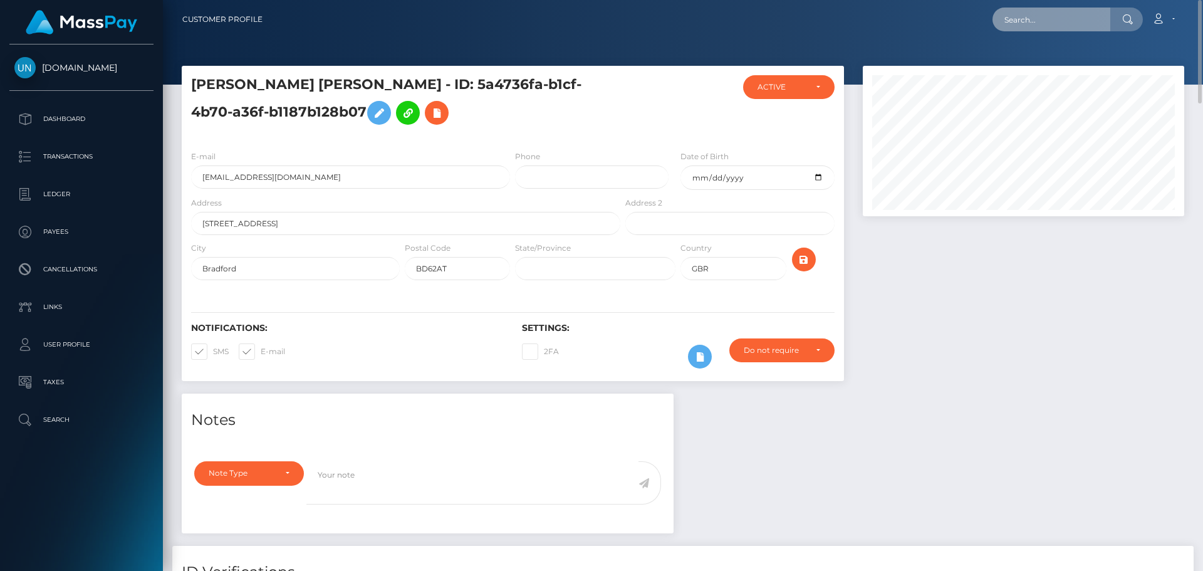
click at [1052, 17] on input "text" at bounding box center [1051, 20] width 118 height 24
paste input "[EMAIL_ADDRESS][DOMAIN_NAME]"
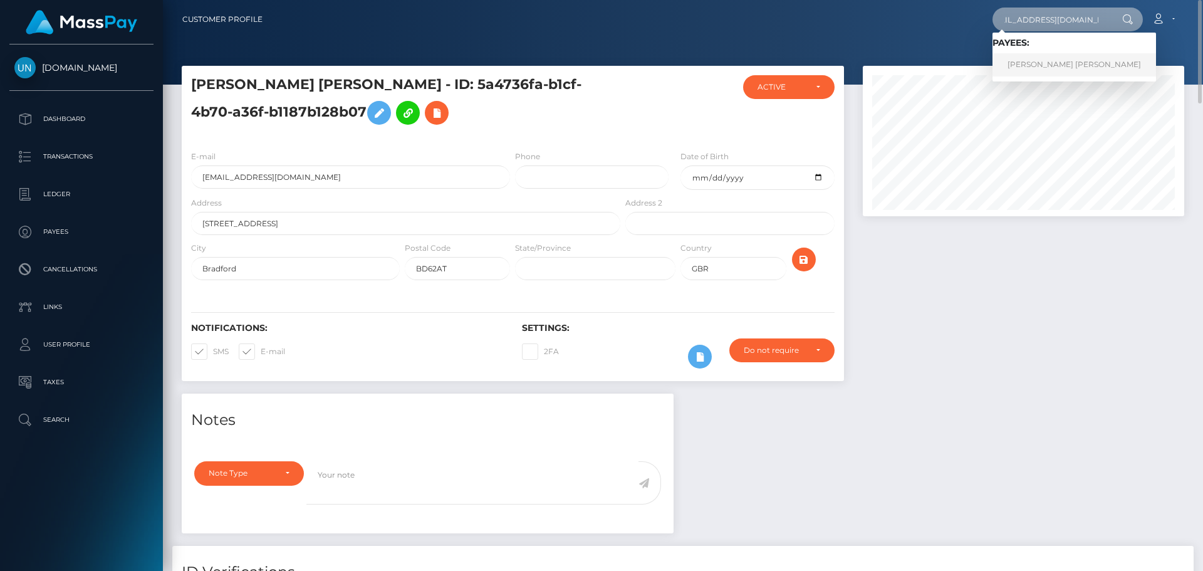
type input "[EMAIL_ADDRESS][DOMAIN_NAME]"
click at [1060, 59] on link "LISSETTE MARIE CARABALLO FELICIANO" at bounding box center [1073, 64] width 163 height 23
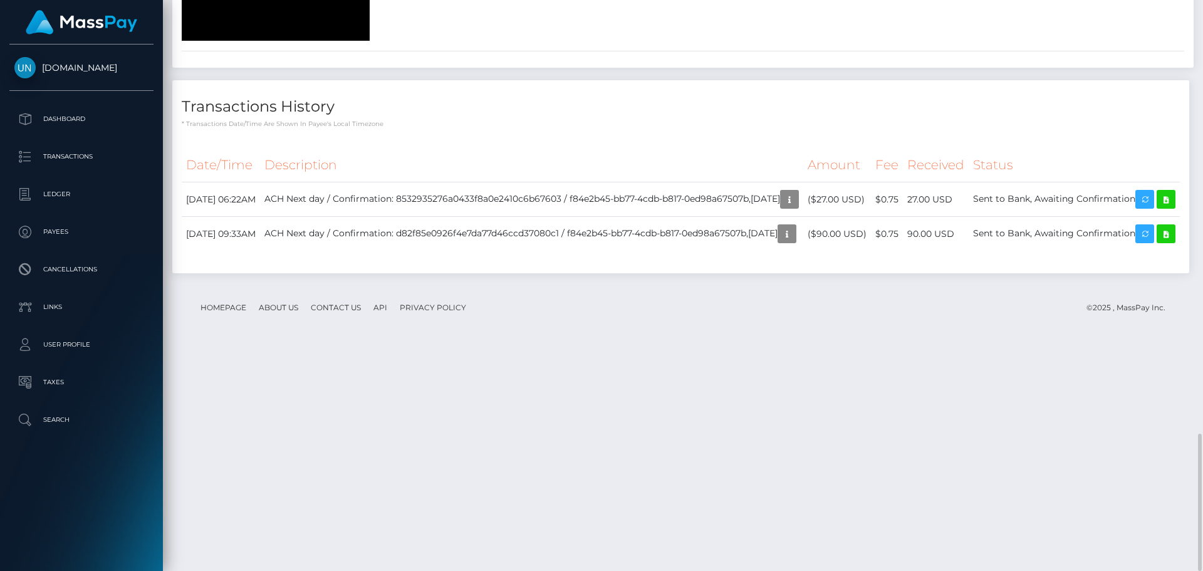
scroll to position [2253, 0]
